Goal: Transaction & Acquisition: Purchase product/service

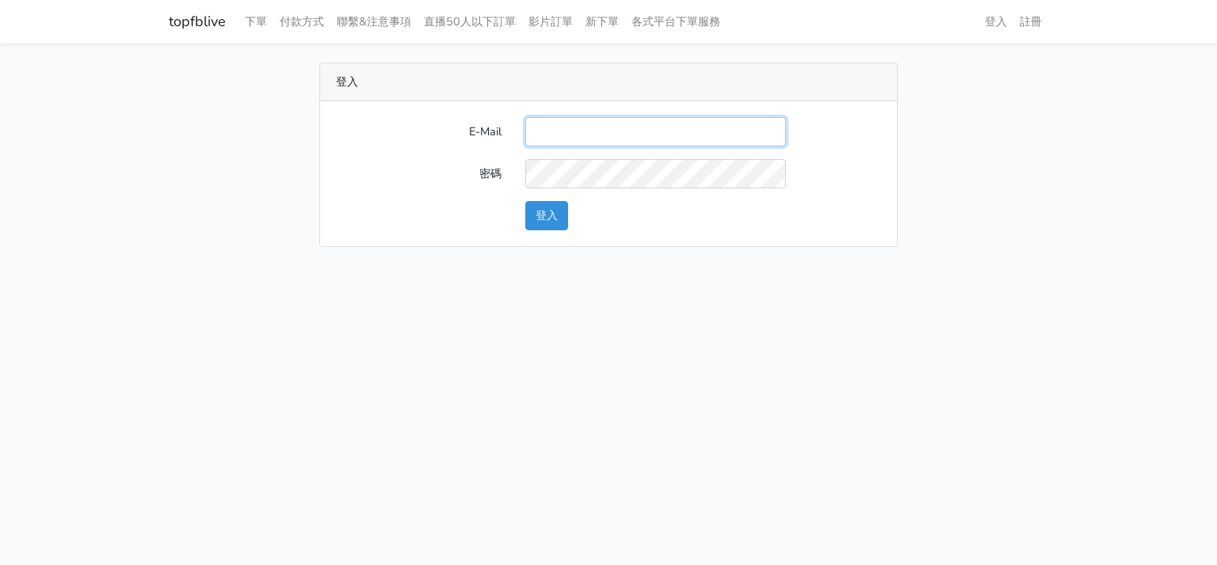
drag, startPoint x: 707, startPoint y: 123, endPoint x: 823, endPoint y: 152, distance: 119.3
click at [707, 123] on input "E-Mail" at bounding box center [655, 131] width 261 height 29
paste input "will@popola.co"
type input "will@popola.co"
click at [544, 224] on button "登入" at bounding box center [546, 215] width 43 height 29
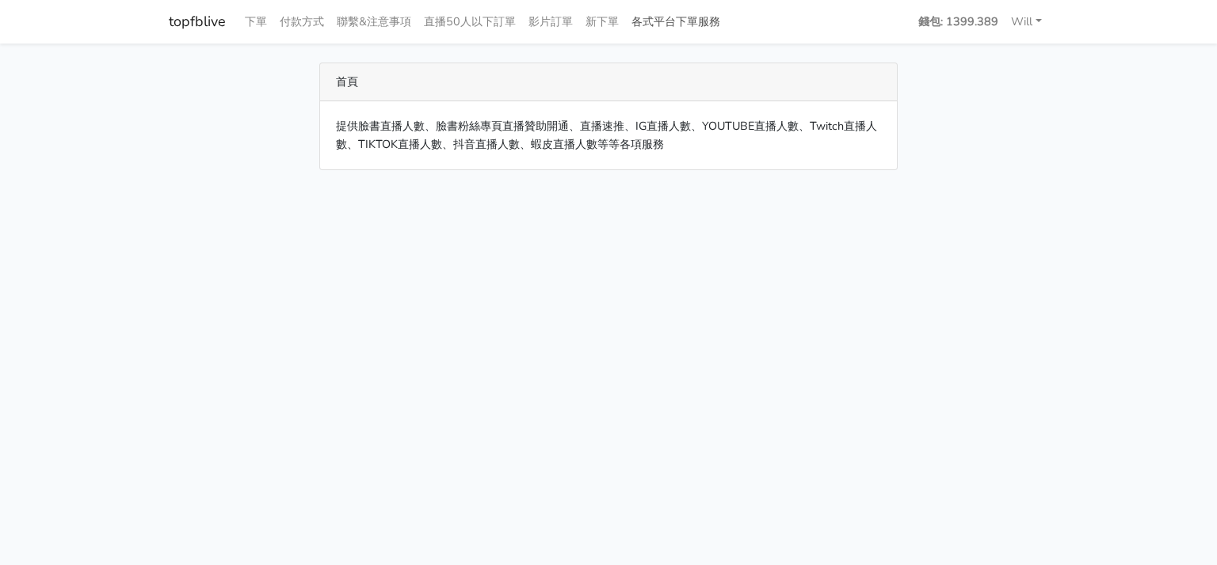
click at [691, 25] on link "各式平台下單服務" at bounding box center [675, 21] width 101 height 31
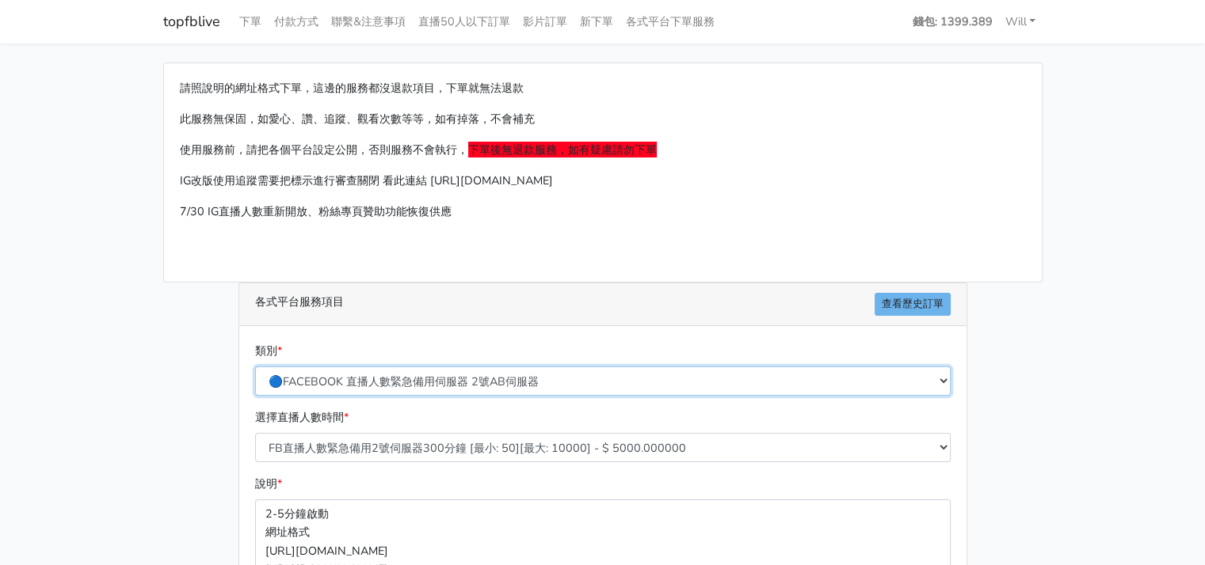
click at [405, 373] on select "🔵FACEBOOK 直播人數緊急備用伺服器 2號AB伺服器 🔵FACEBOOK 網軍專用貼文留言 安全保密 🔵9/30 FACEBOOK 直播人數緩慢進場緩慢…" at bounding box center [602, 381] width 695 height 29
select select "🌕IG 愛心 粉絲追蹤 影片觀看次數 短影片觀看次數"
click at [255, 367] on select "🔵FACEBOOK 直播人數緊急備用伺服器 2號AB伺服器 🔵FACEBOOK 網軍專用貼文留言 安全保密 🔵9/30 FACEBOOK 直播人數緩慢進場緩慢…" at bounding box center [602, 381] width 695 height 29
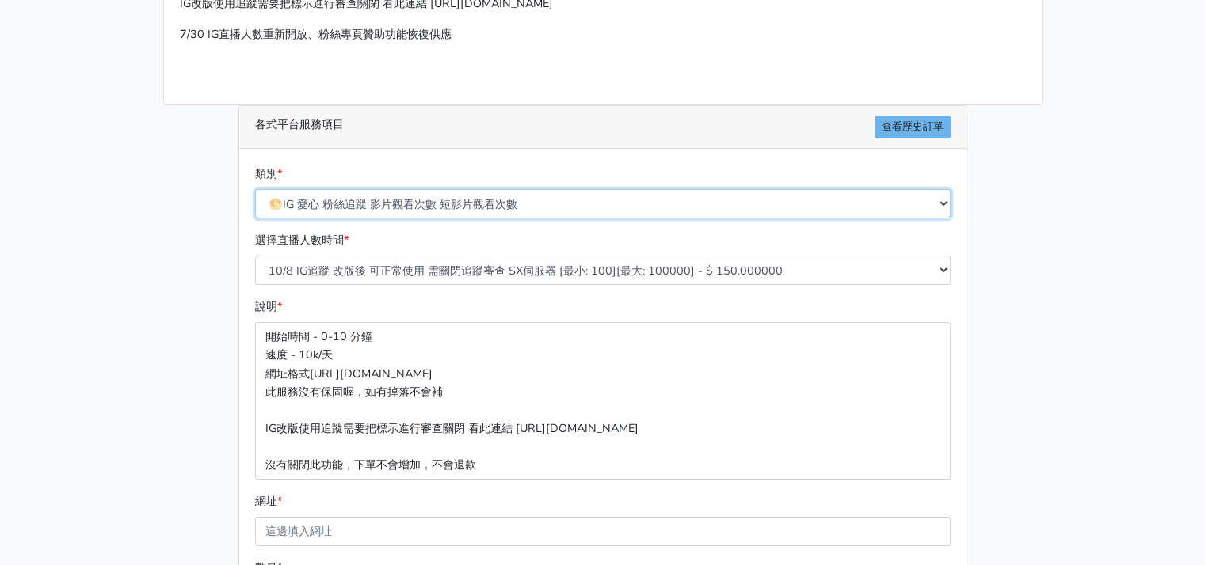
scroll to position [238, 0]
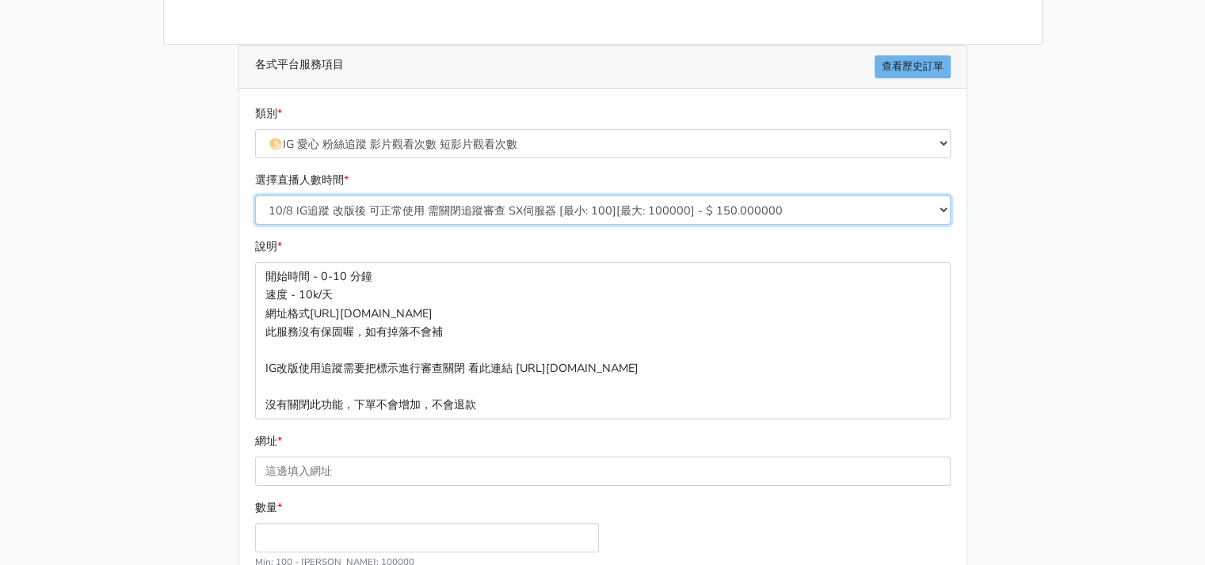
click at [417, 218] on select "10/8 IG追蹤 改版後 可正常使用 需關閉追蹤審查 SX伺服器 [最小: 100][最大: 100000] - $ 150.000000 IG貼文留言 J…" at bounding box center [602, 210] width 695 height 29
click at [195, 318] on div "請照說明的網址格式下單，這邊的服務都沒退款項目，下單就無法退款 此服務無保固，如愛心、讚、追蹤、觀看次數等等，如有掉落，不會補充 使用服務前，請把各個平台設定…" at bounding box center [602, 260] width 903 height 870
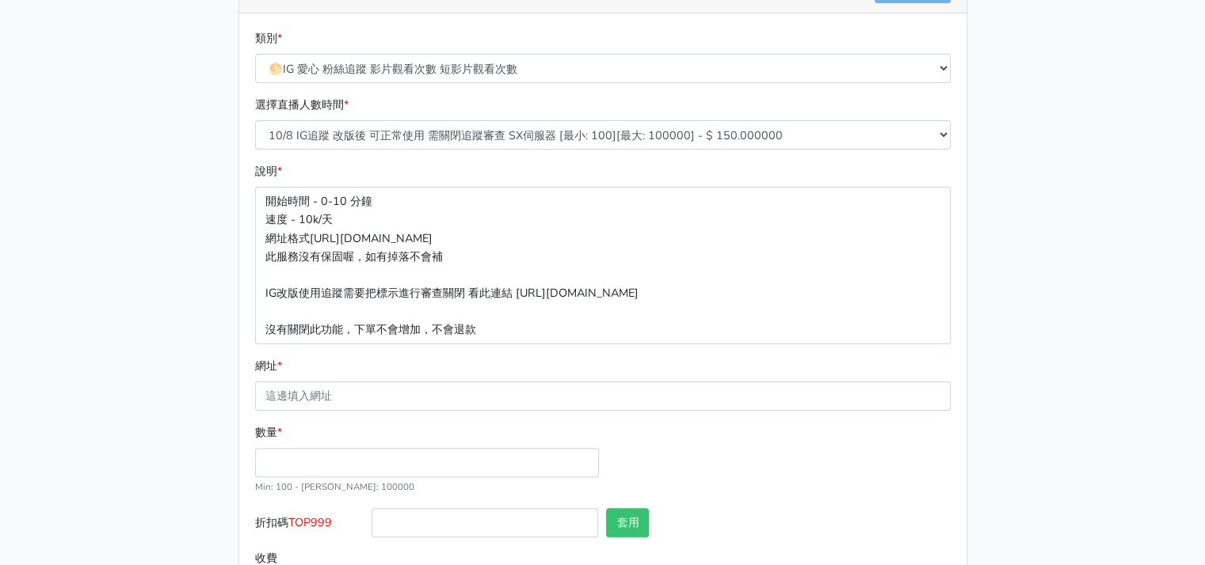
scroll to position [383, 0]
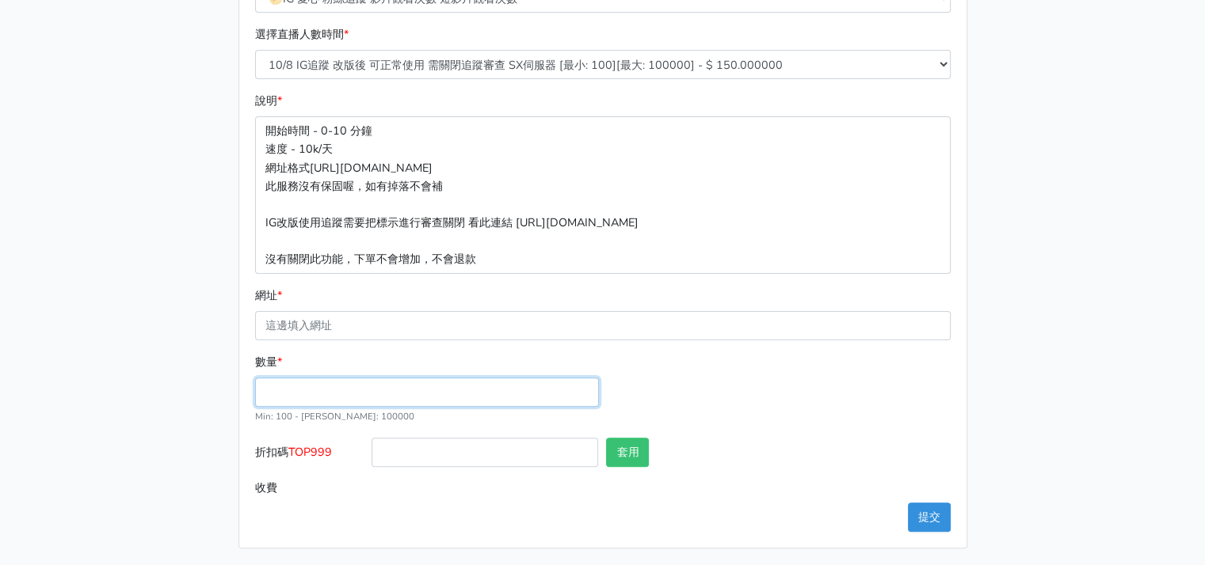
click at [311, 392] on input "數量 *" at bounding box center [427, 392] width 344 height 29
type input "100000"
type input "15000.000"
click at [148, 388] on main "請照說明的網址格式下單，這邊的服務都沒退款項目，下單就無法退款 此服務無保固，如愛心、讚、追蹤、觀看次數等等，如有掉落，不會補充 使用服務前，請把各個平台設定…" at bounding box center [602, 114] width 1205 height 908
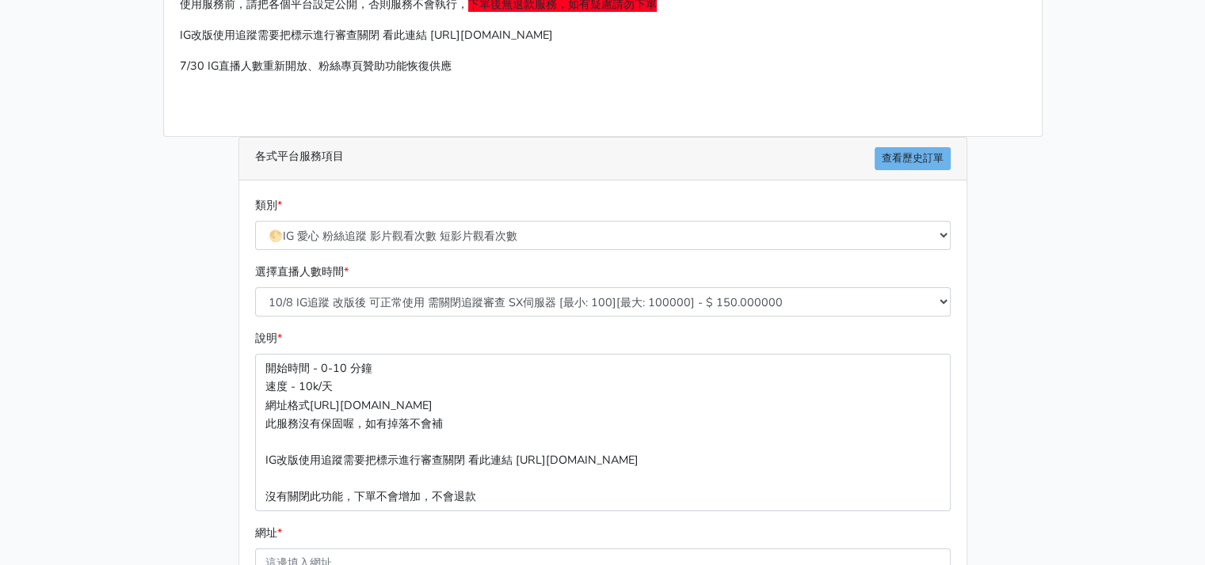
click at [511, 284] on div "選擇直播人數時間 * 10/8 IG追蹤 改版後 可正常使用 需關閉追蹤審查 SX伺服器 [最小: 100][最大: 100000] - $ 150.0000…" at bounding box center [602, 290] width 703 height 54
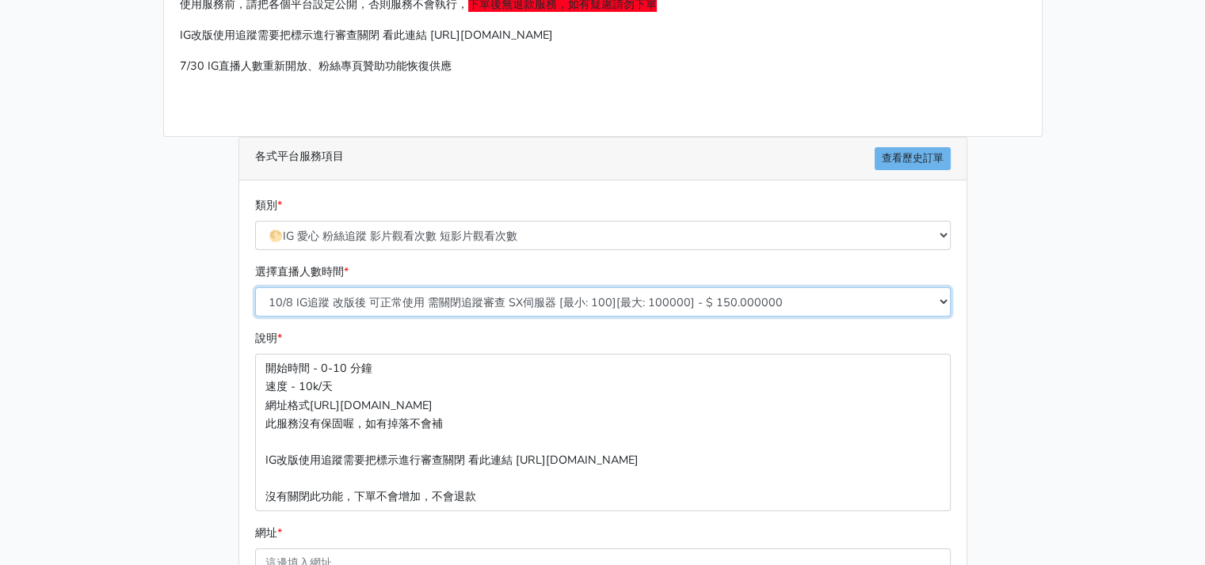
click at [501, 303] on select "10/8 IG追蹤 改版後 可正常使用 需關閉追蹤審查 SX伺服器 [最小: 100][最大: 100000] - $ 150.000000 IG貼文留言 J…" at bounding box center [602, 301] width 695 height 29
select select "630"
click at [255, 287] on select "10/8 IG追蹤 改版後 可正常使用 需關閉追蹤審查 SX伺服器 [最小: 100][最大: 100000] - $ 150.000000 IG貼文留言 J…" at bounding box center [602, 301] width 695 height 29
type input "3000.000"
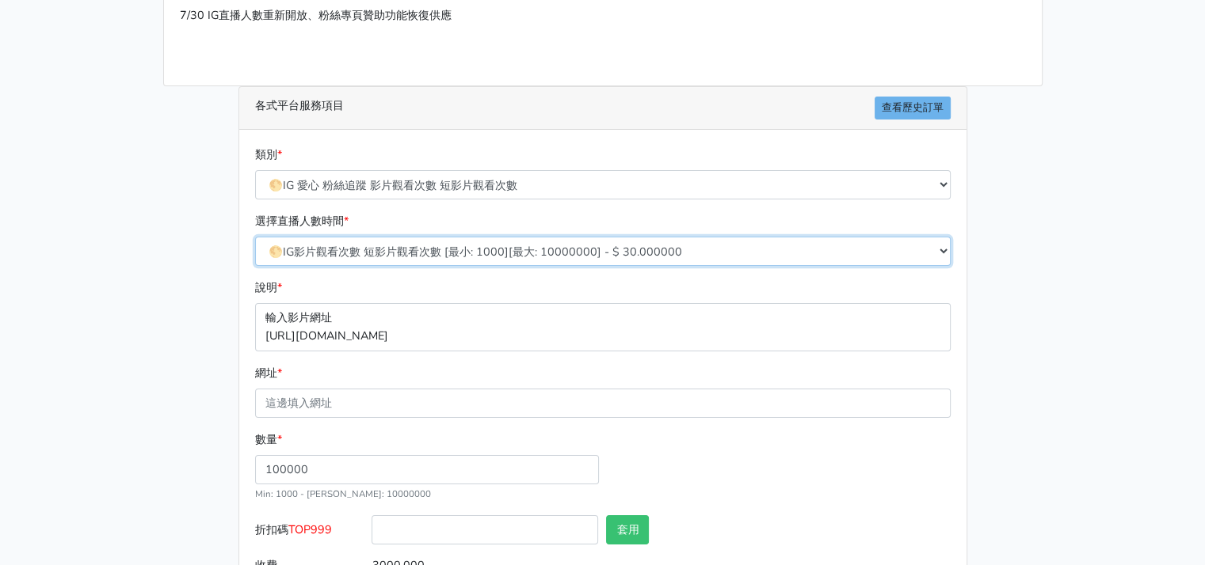
scroll to position [274, 0]
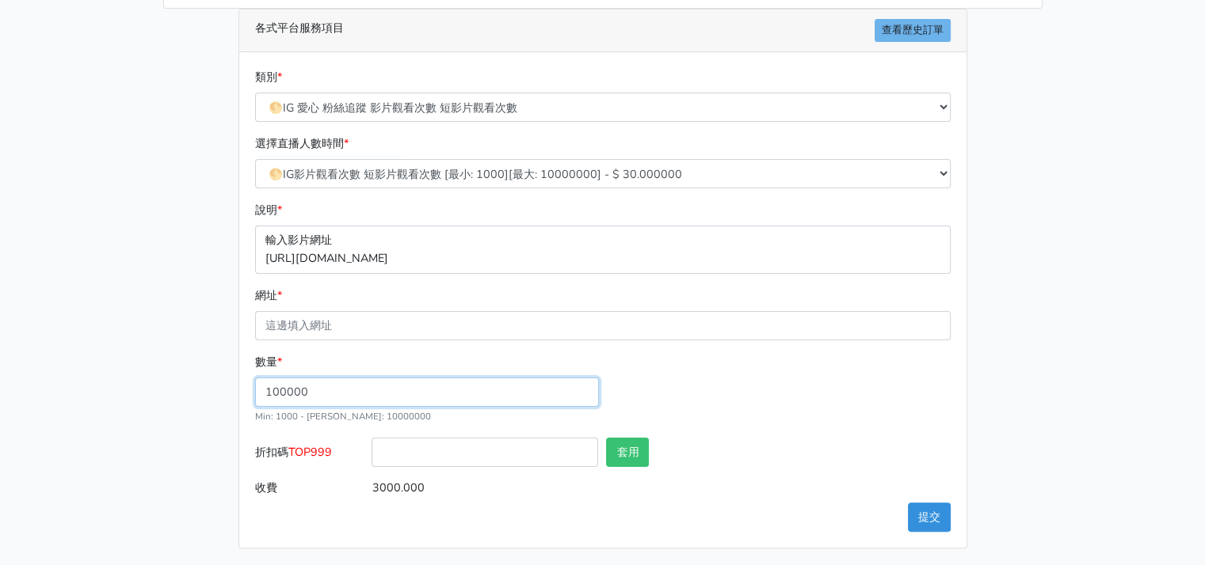
click at [338, 392] on input "100000" at bounding box center [427, 392] width 344 height 29
click at [189, 432] on div "請照說明的網址格式下單，這邊的服務都沒退款項目，下單就無法退款 此服務無保固，如愛心、讚、追蹤、觀看次數等等，如有掉落，不會補充 使用服務前，請把各個平台設定…" at bounding box center [602, 169] width 903 height 760
drag, startPoint x: 61, startPoint y: 364, endPoint x: 95, endPoint y: 365, distance: 34.1
click at [61, 364] on main "請照說明的網址格式下單，這邊的服務都沒退款項目，下單就無法退款 此服務無保固，如愛心、讚、追蹤、觀看次數等等，如有掉落，不會補充 使用服務前，請把各個平台設定…" at bounding box center [602, 169] width 1205 height 798
drag, startPoint x: 391, startPoint y: 397, endPoint x: 195, endPoint y: 367, distance: 198.7
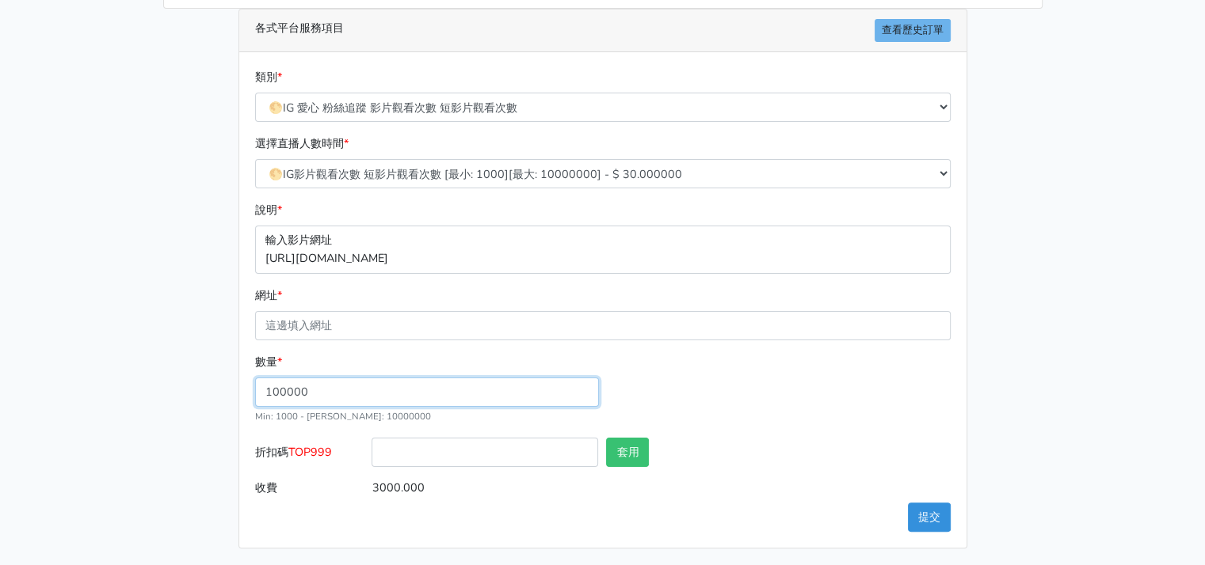
click at [191, 377] on div "請照說明的網址格式下單，這邊的服務都沒退款項目，下單就無法退款 此服務無保固，如愛心、讚、追蹤、觀看次數等等，如有掉落，不會補充 使用服務前，請把各個平台設定…" at bounding box center [602, 169] width 903 height 760
type input "50000"
type input "1500.000"
click at [185, 414] on div "請照說明的網址格式下單，這邊的服務都沒退款項目，下單就無法退款 此服務無保固，如愛心、讚、追蹤、觀看次數等等，如有掉落，不會補充 使用服務前，請把各個平台設定…" at bounding box center [602, 169] width 903 height 760
click at [158, 334] on div "請照說明的網址格式下單，這邊的服務都沒退款項目，下單就無法退款 此服務無保固，如愛心、讚、追蹤、觀看次數等等，如有掉落，不會補充 使用服務前，請把各個平台設定…" at bounding box center [602, 169] width 903 height 760
